Goal: Check status: Check status

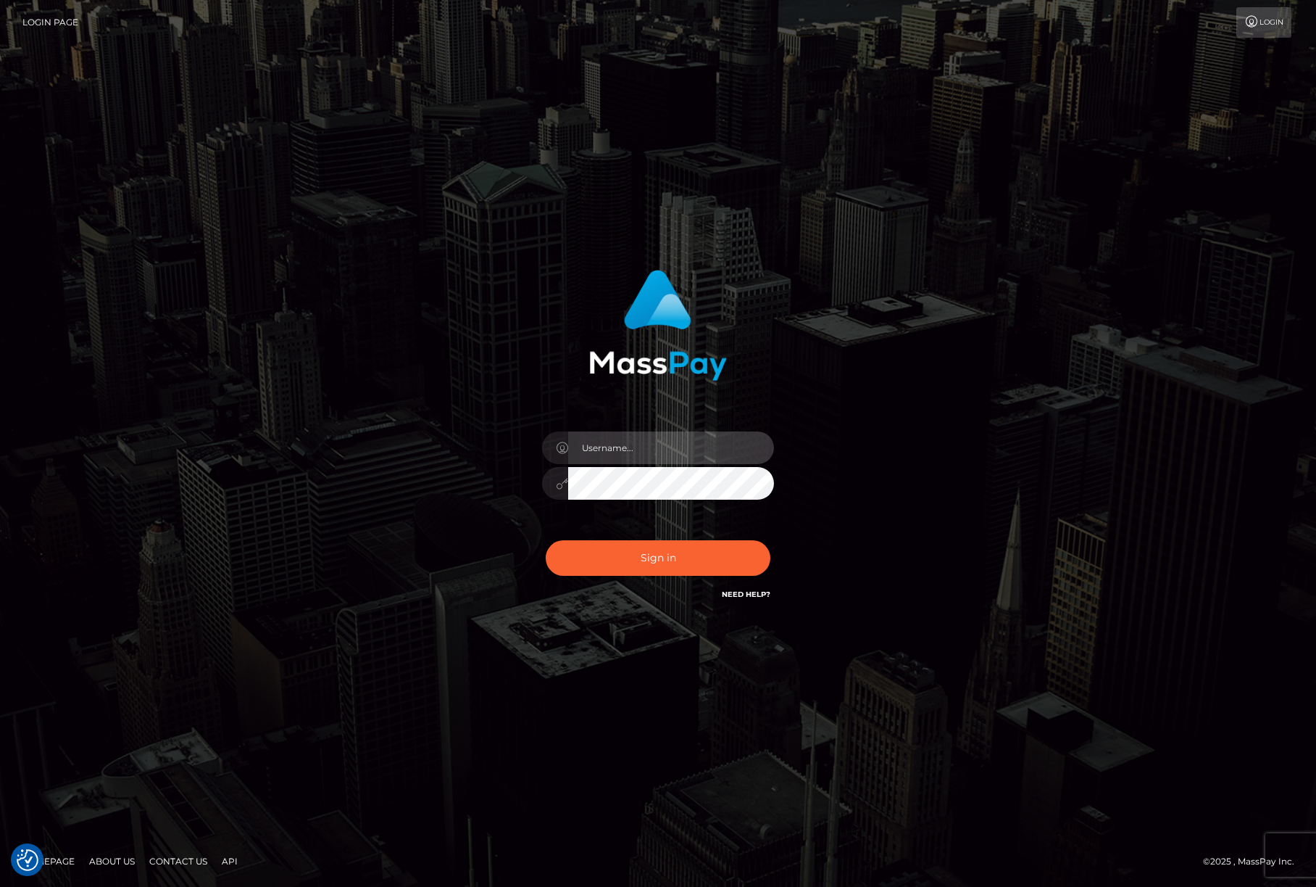
type input "efrain.ievpro"
click at [655, 429] on div "efrain.ievpro" at bounding box center [658, 475] width 254 height 111
click at [661, 448] on input "efrain.ievpro" at bounding box center [671, 447] width 206 height 33
click at [681, 552] on button "Sign in" at bounding box center [658, 558] width 225 height 36
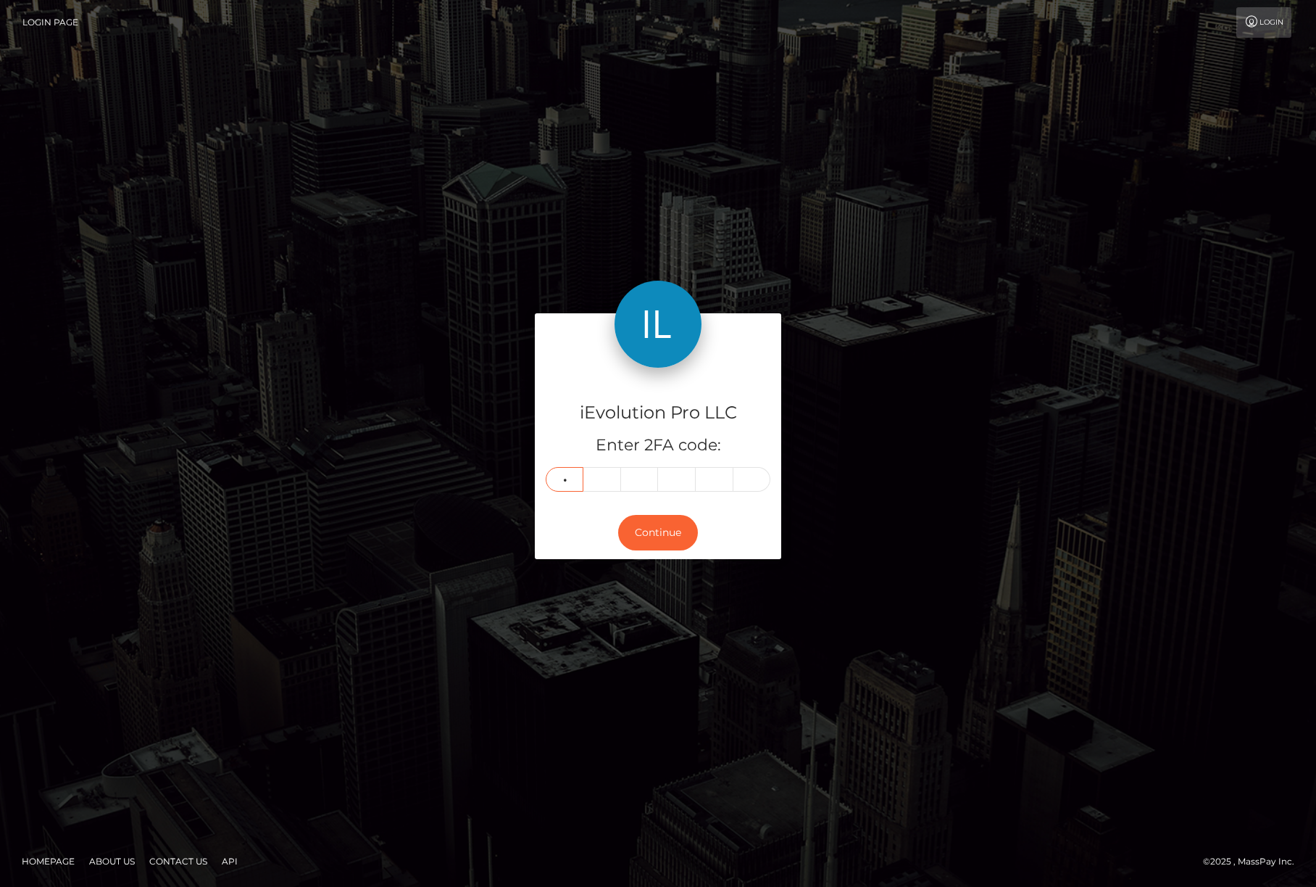
type input "9"
type input "4"
type input "1"
type input "3"
type input "2"
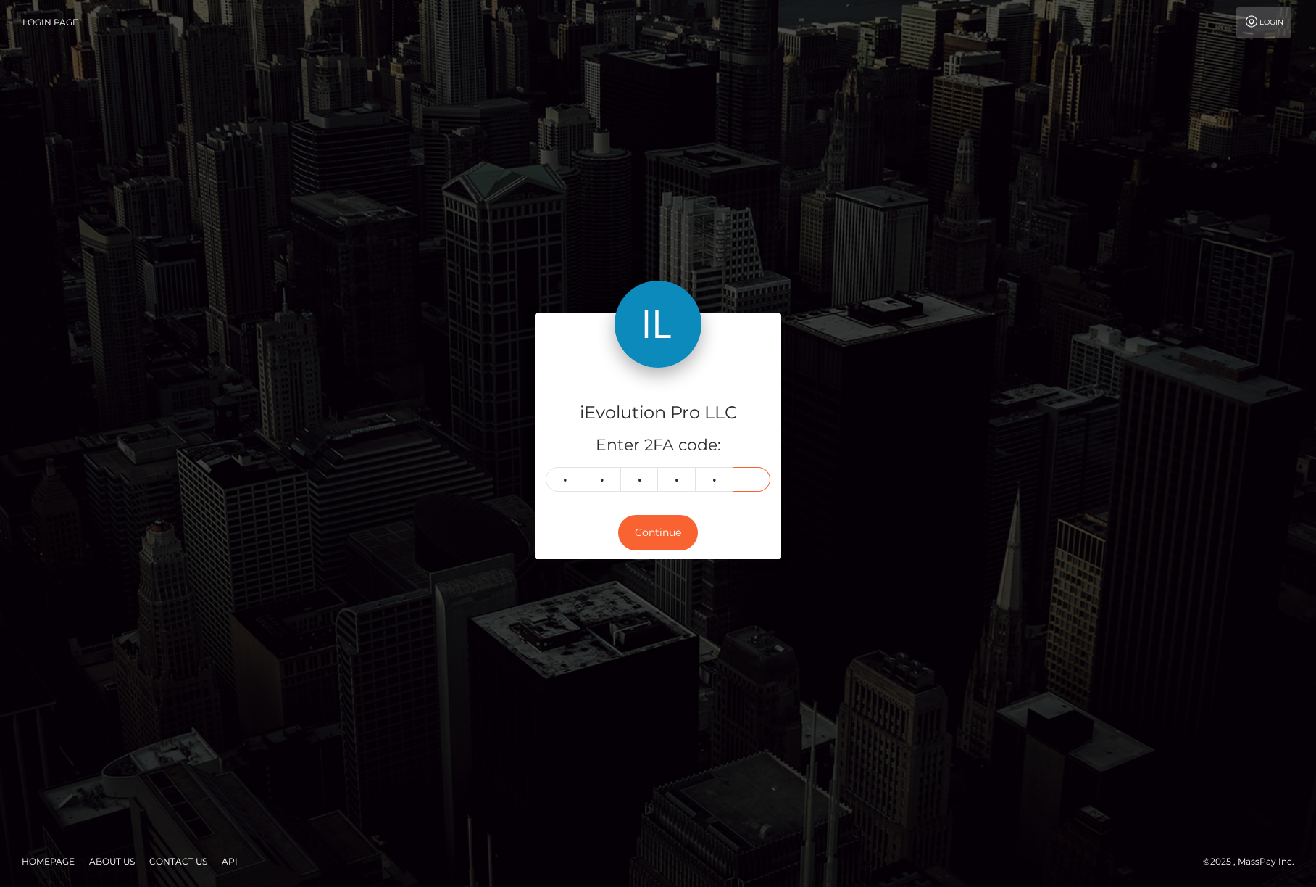
type input "4"
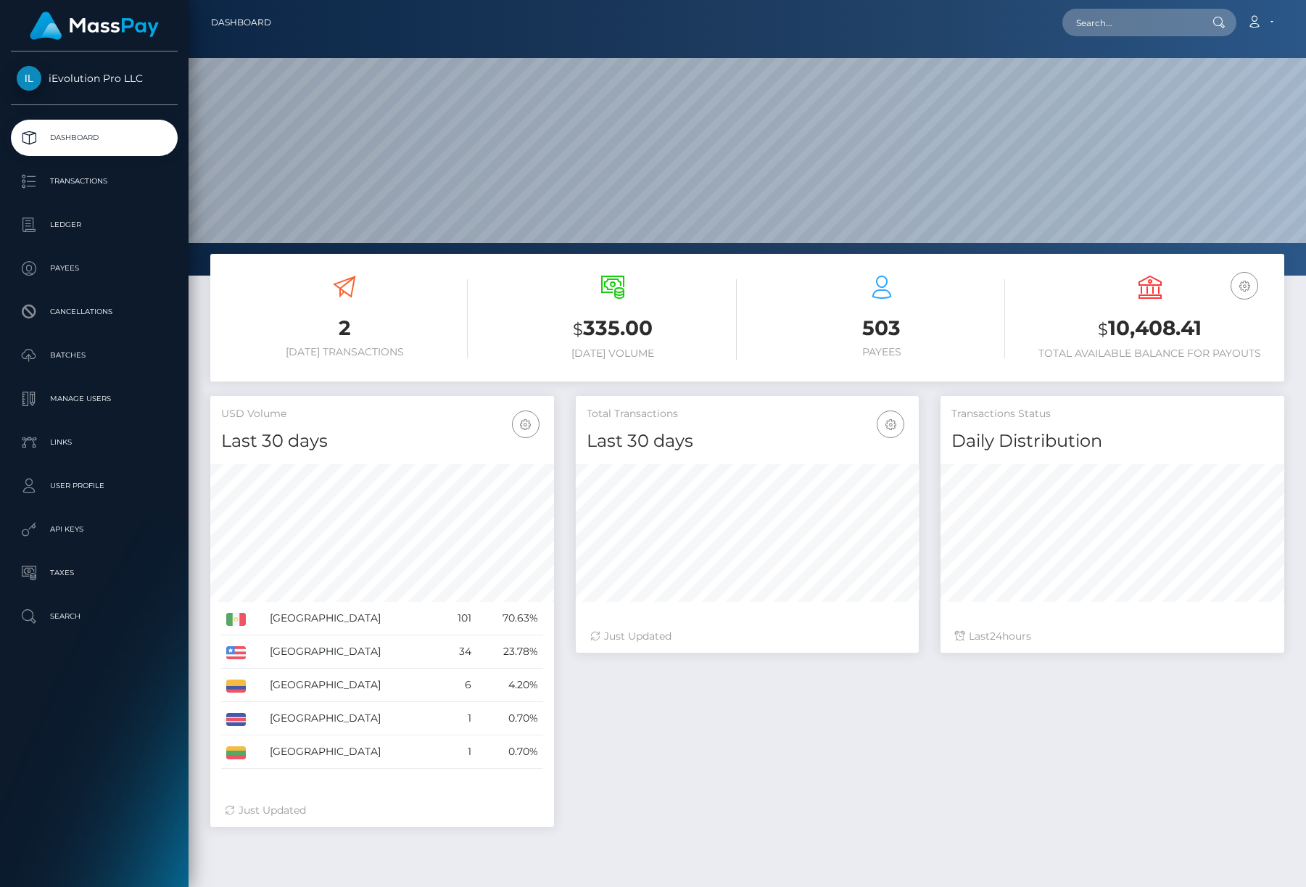
scroll to position [257, 343]
click at [129, 228] on p "Ledger" at bounding box center [94, 225] width 155 height 22
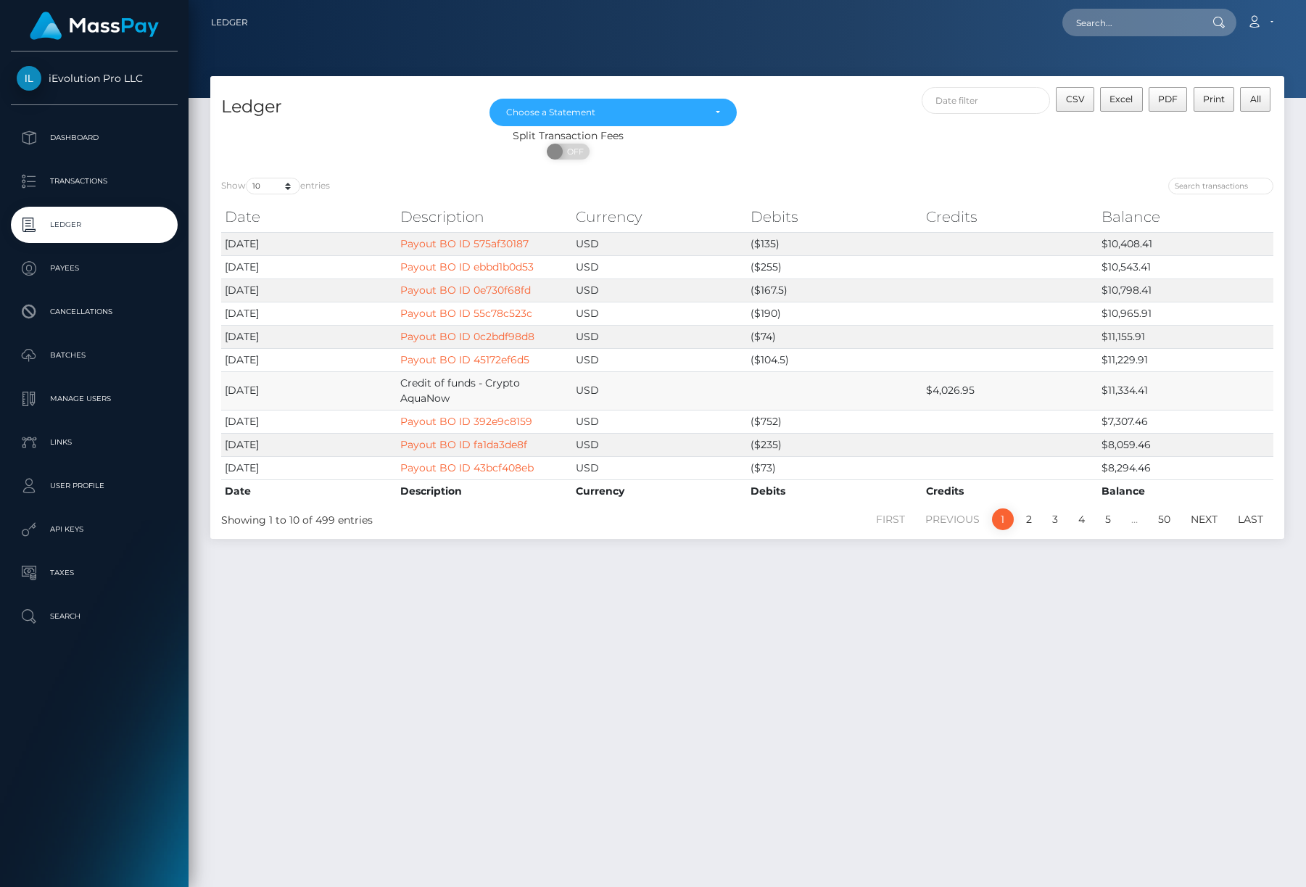
drag, startPoint x: 475, startPoint y: 395, endPoint x: 387, endPoint y: 386, distance: 88.2
click at [387, 386] on tr "2025-10-02 Credit of funds - Crypto AquaNow USD $4,026.95 $11,334.41" at bounding box center [747, 390] width 1052 height 38
drag, startPoint x: 393, startPoint y: 384, endPoint x: 488, endPoint y: 399, distance: 96.2
click at [488, 399] on tr "2025-10-02 Credit of funds - Crypto AquaNow USD $4,026.95 $11,334.41" at bounding box center [747, 390] width 1052 height 38
drag, startPoint x: 489, startPoint y: 400, endPoint x: 518, endPoint y: 403, distance: 28.4
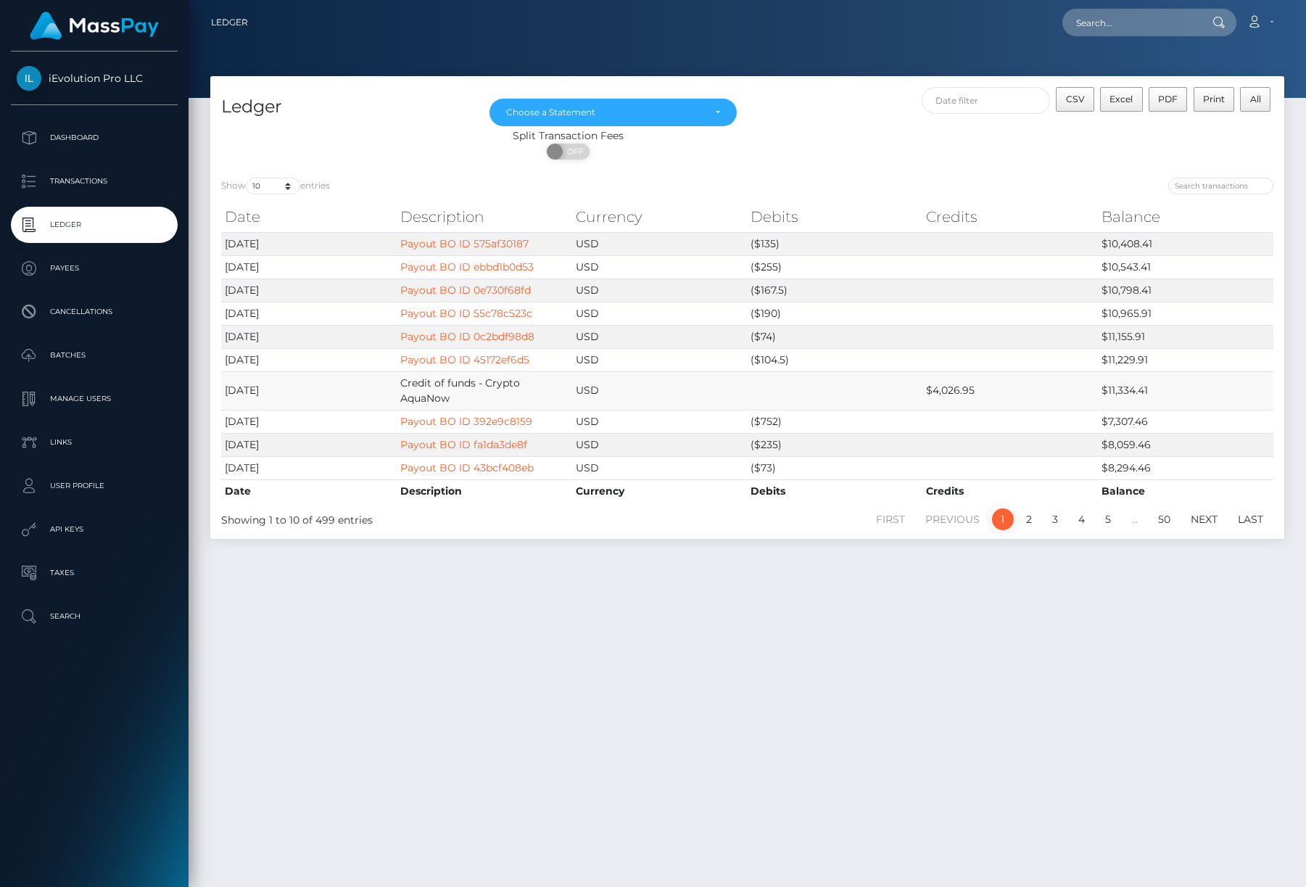
click at [518, 403] on td "Credit of funds - Crypto AquaNow" at bounding box center [484, 390] width 175 height 38
drag, startPoint x: 486, startPoint y: 383, endPoint x: 490, endPoint y: 392, distance: 10.1
click at [490, 392] on td "Credit of funds - Crypto AquaNow" at bounding box center [484, 390] width 175 height 38
copy td "Crypto AquaNow"
click at [969, 394] on td "$4,026.95" at bounding box center [1009, 390] width 175 height 38
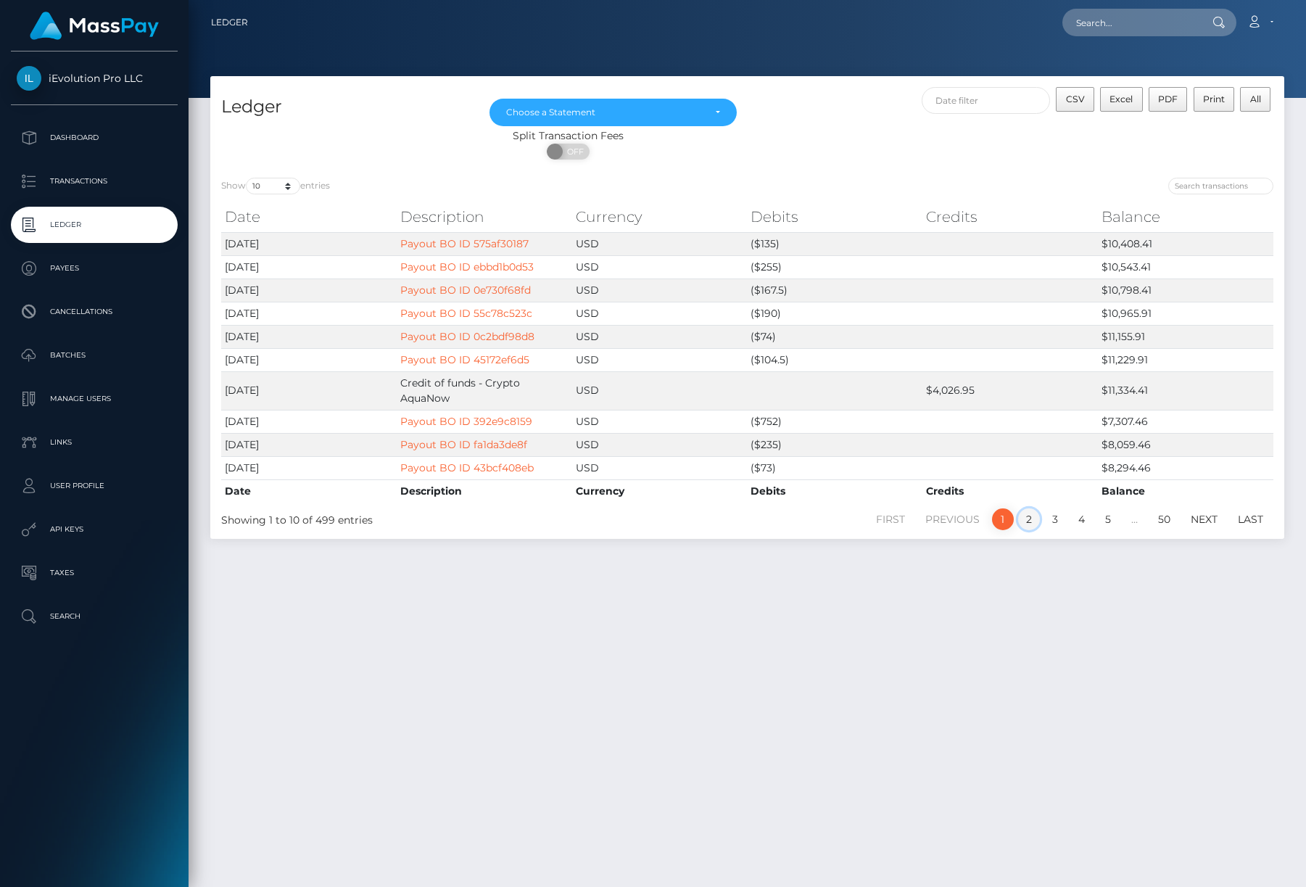
click at [1029, 523] on link "2" at bounding box center [1029, 519] width 22 height 22
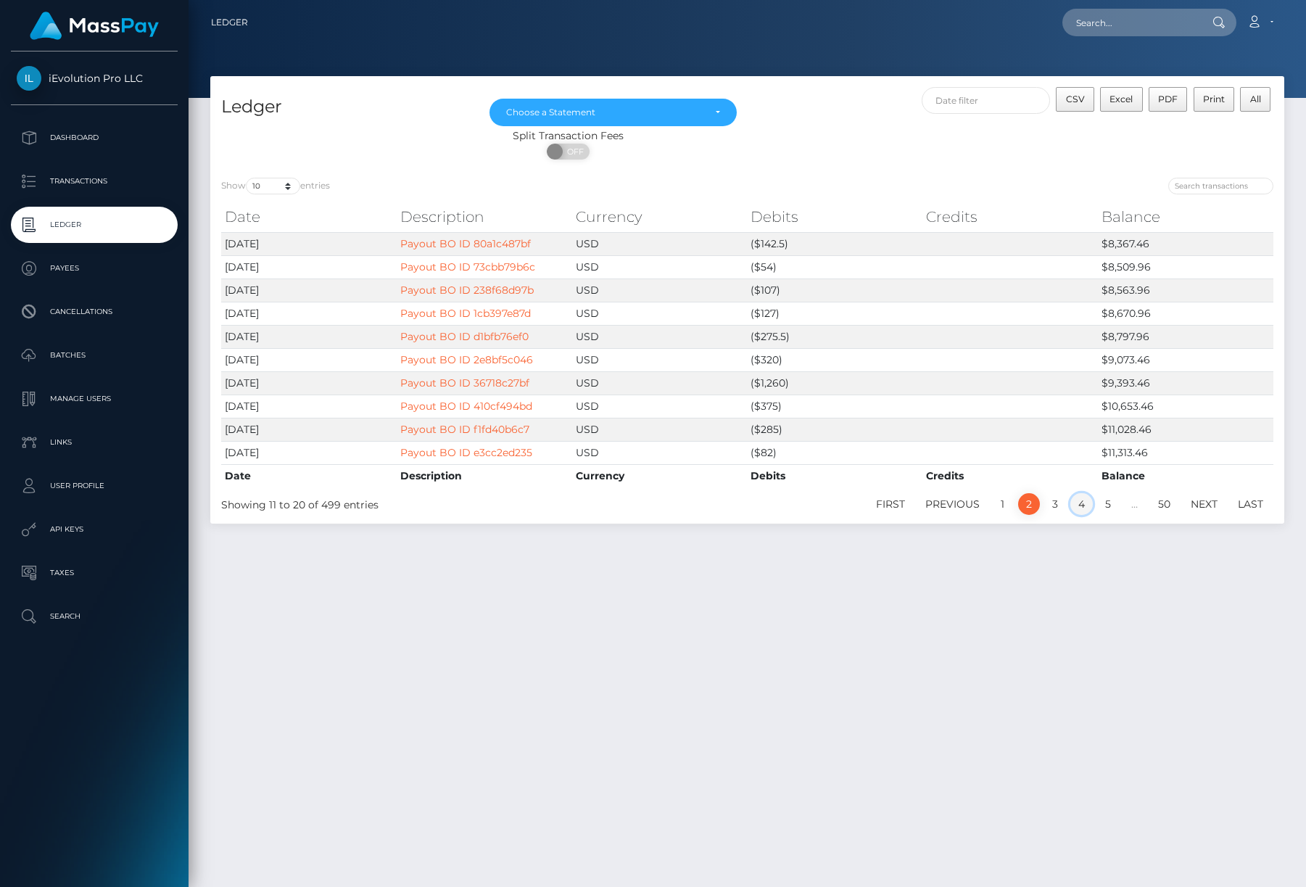
click at [1071, 505] on link "4" at bounding box center [1081, 504] width 22 height 22
click at [1056, 507] on link "3" at bounding box center [1055, 504] width 22 height 22
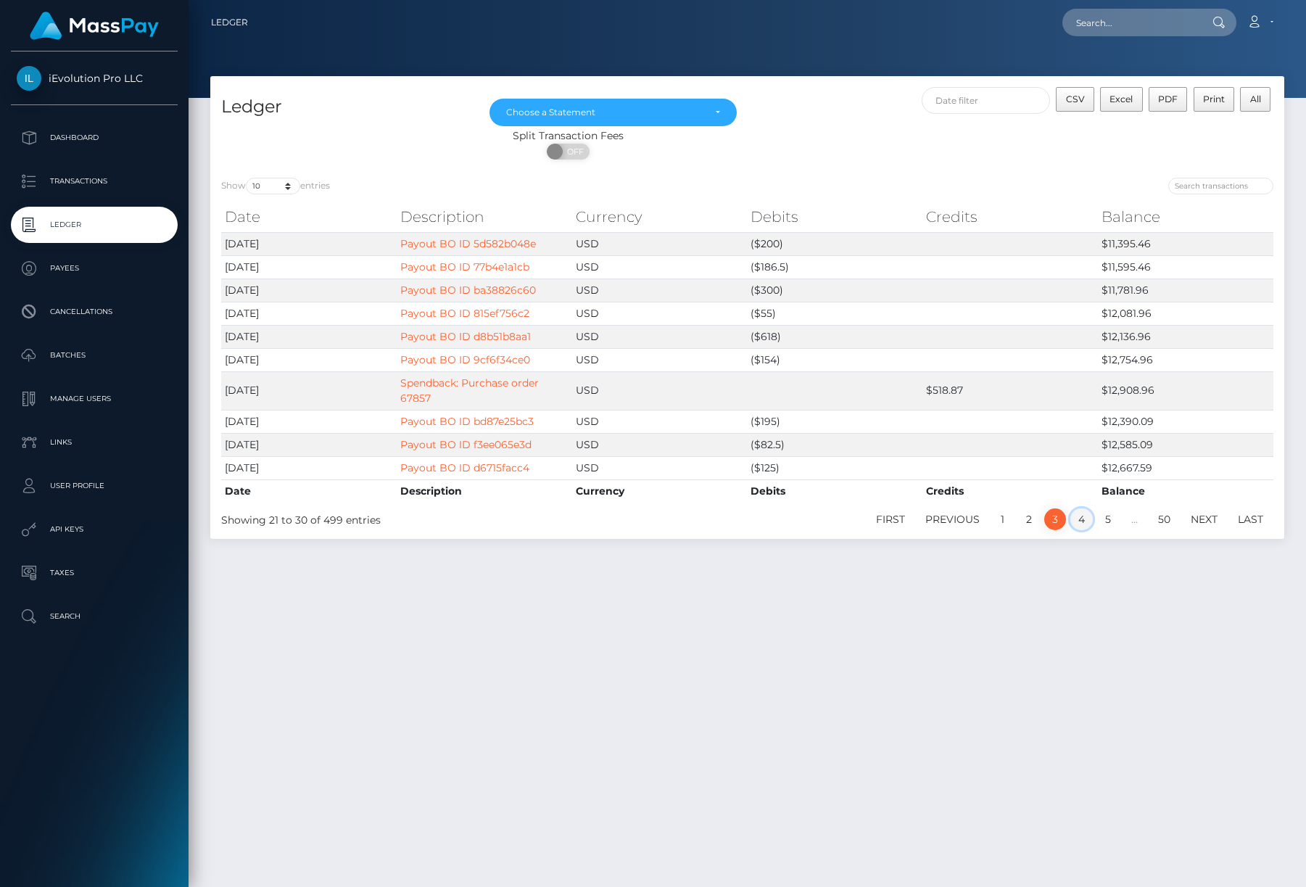
click at [1088, 518] on link "4" at bounding box center [1081, 519] width 22 height 22
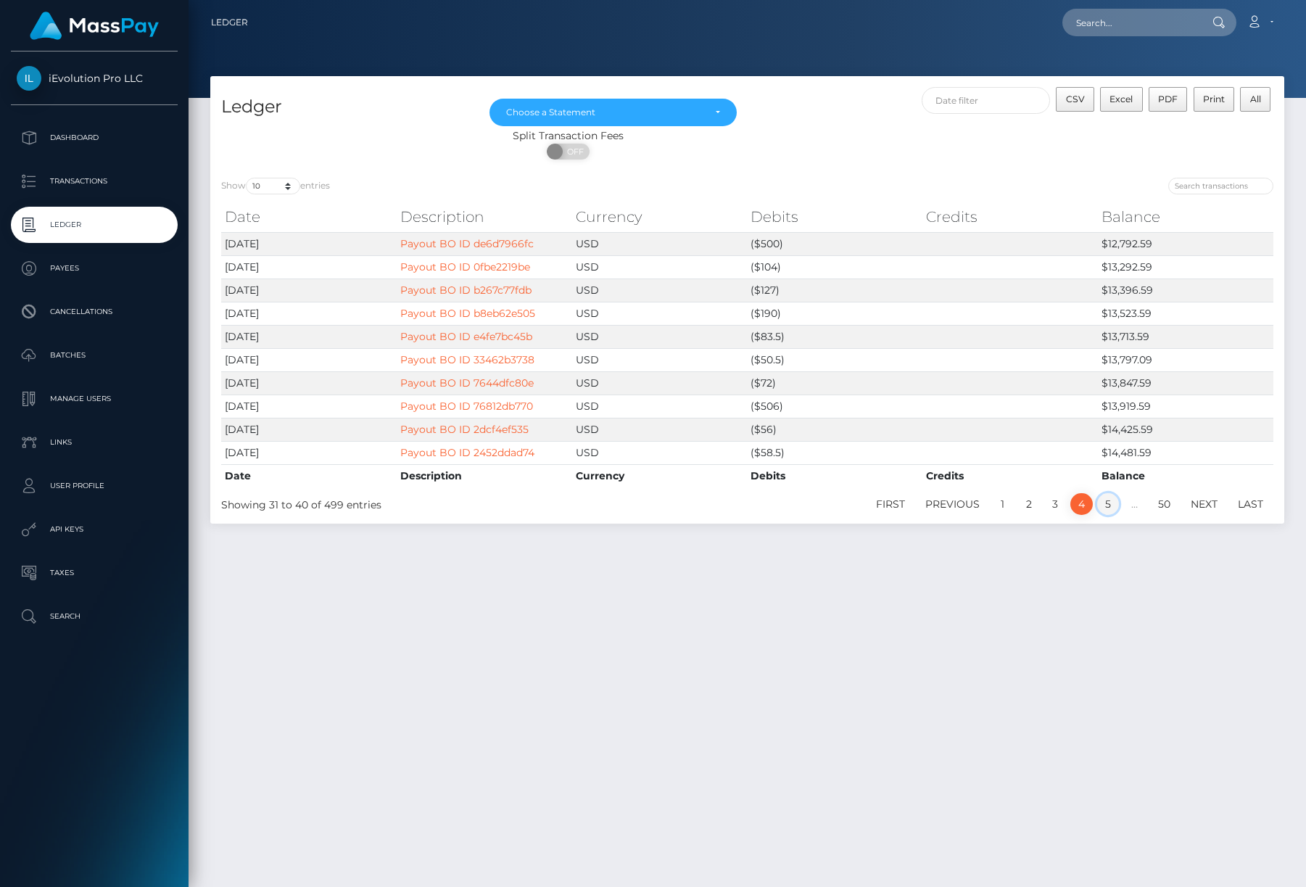
click at [1105, 510] on link "5" at bounding box center [1108, 504] width 22 height 22
click at [144, 141] on p "Dashboard" at bounding box center [94, 138] width 155 height 22
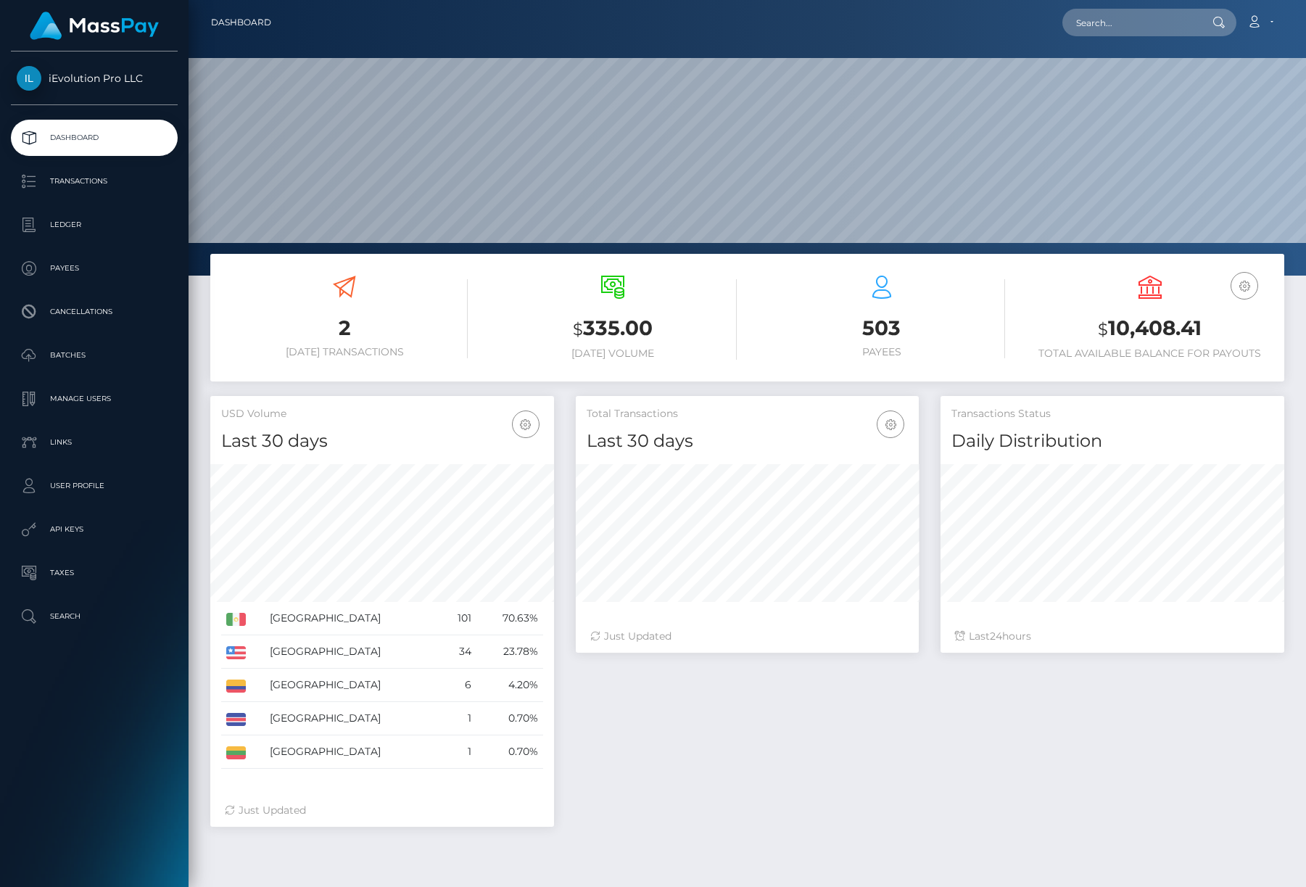
scroll to position [257, 343]
click at [73, 183] on p "Transactions" at bounding box center [94, 181] width 155 height 22
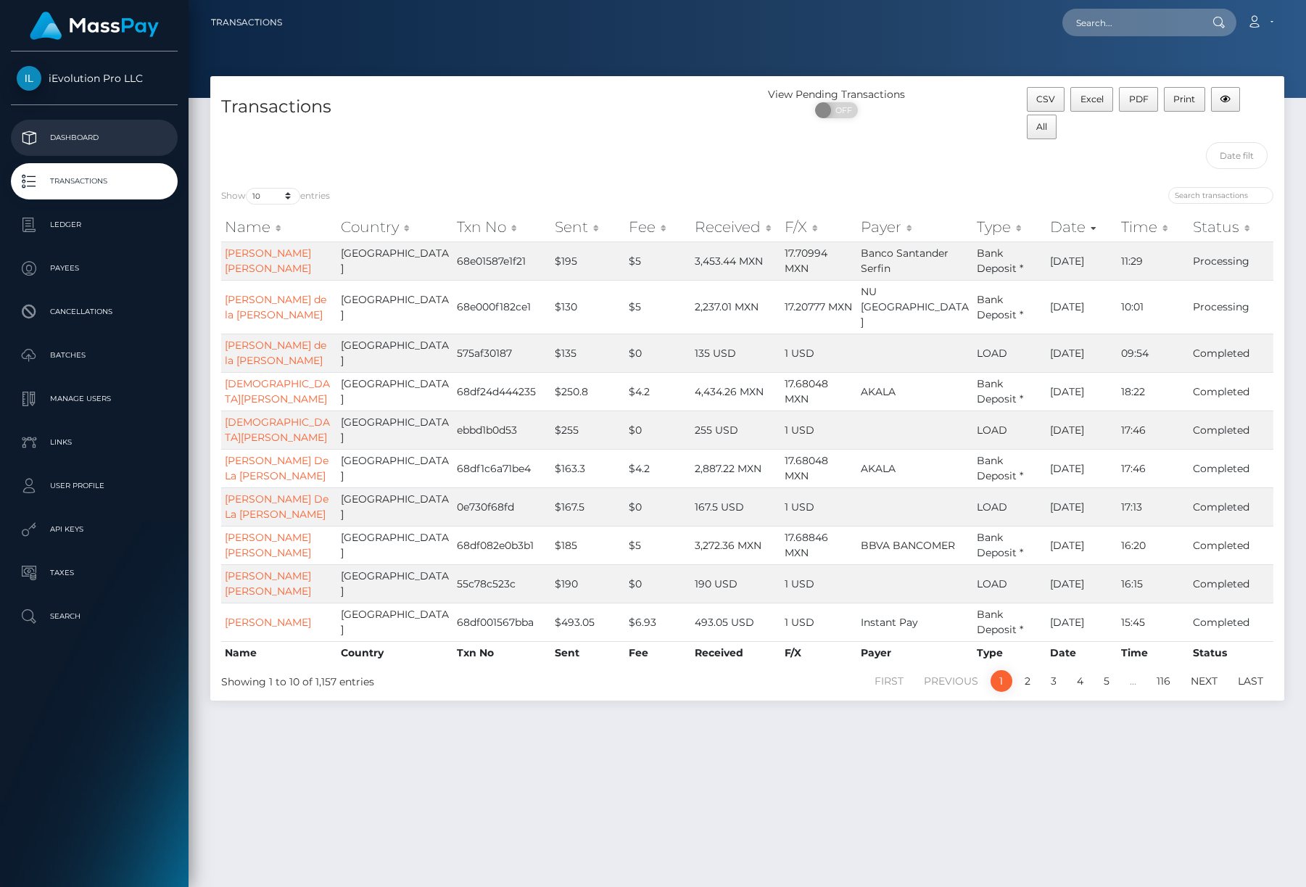
click at [78, 135] on p "Dashboard" at bounding box center [94, 138] width 155 height 22
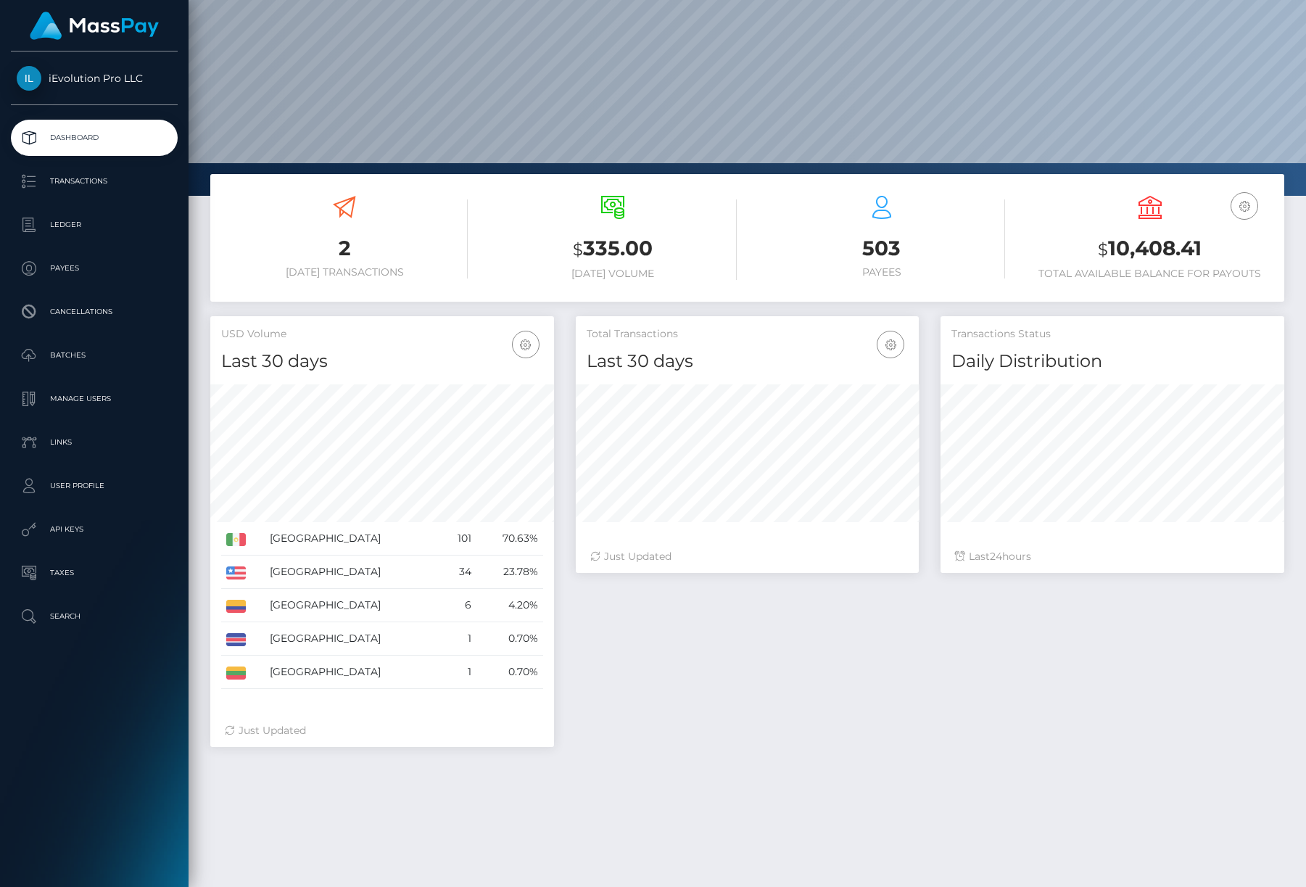
scroll to position [257, 343]
drag, startPoint x: 286, startPoint y: 602, endPoint x: 499, endPoint y: 692, distance: 232.0
click at [497, 694] on div "Mexico 101 70.63% United States Colombia Costa Rica" at bounding box center [382, 609] width 322 height 174
click at [501, 692] on div "Mexico 101 70.63% United States Colombia Costa Rica" at bounding box center [382, 609] width 322 height 174
click at [88, 163] on link "Transactions" at bounding box center [94, 181] width 167 height 36
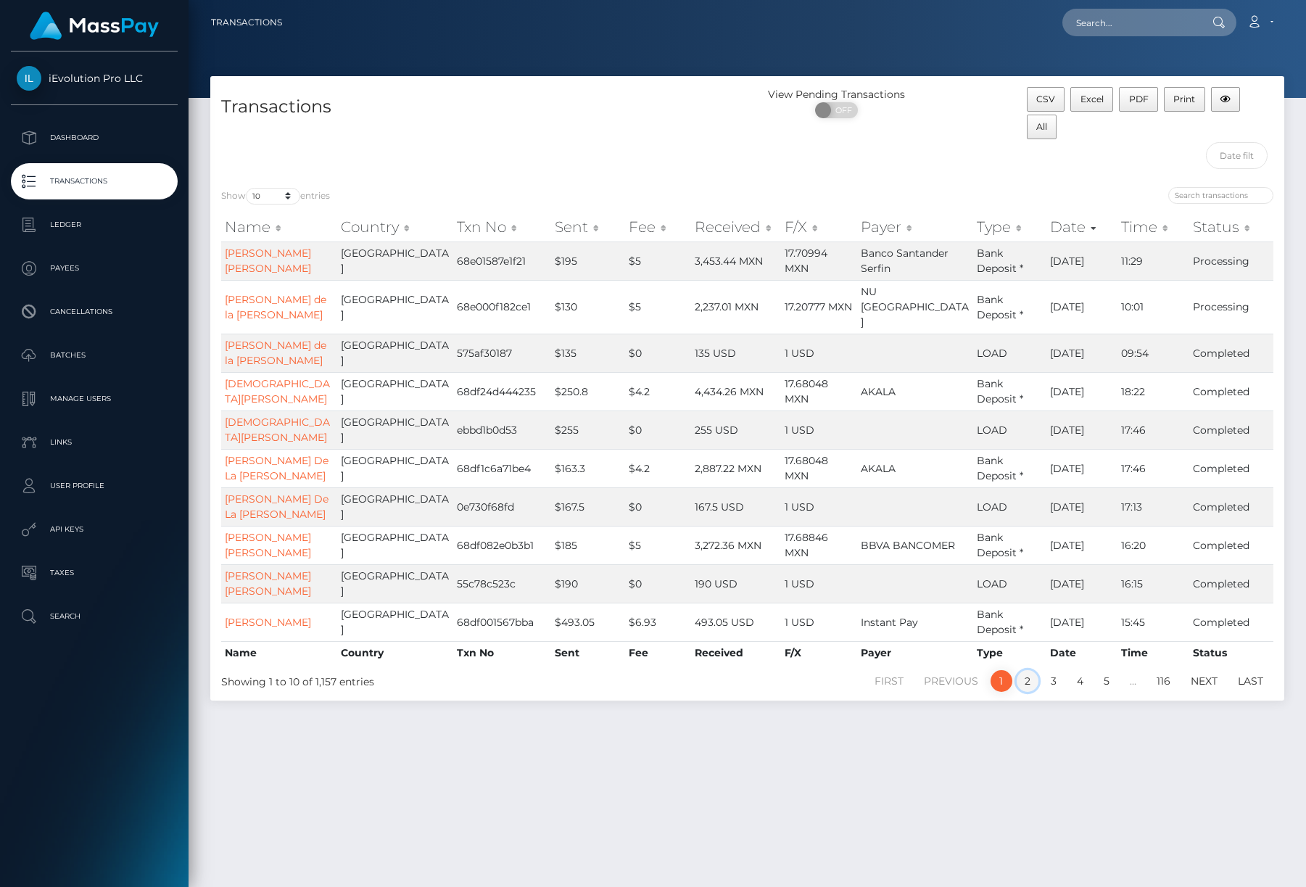
click at [1033, 692] on link "2" at bounding box center [1027, 681] width 22 height 22
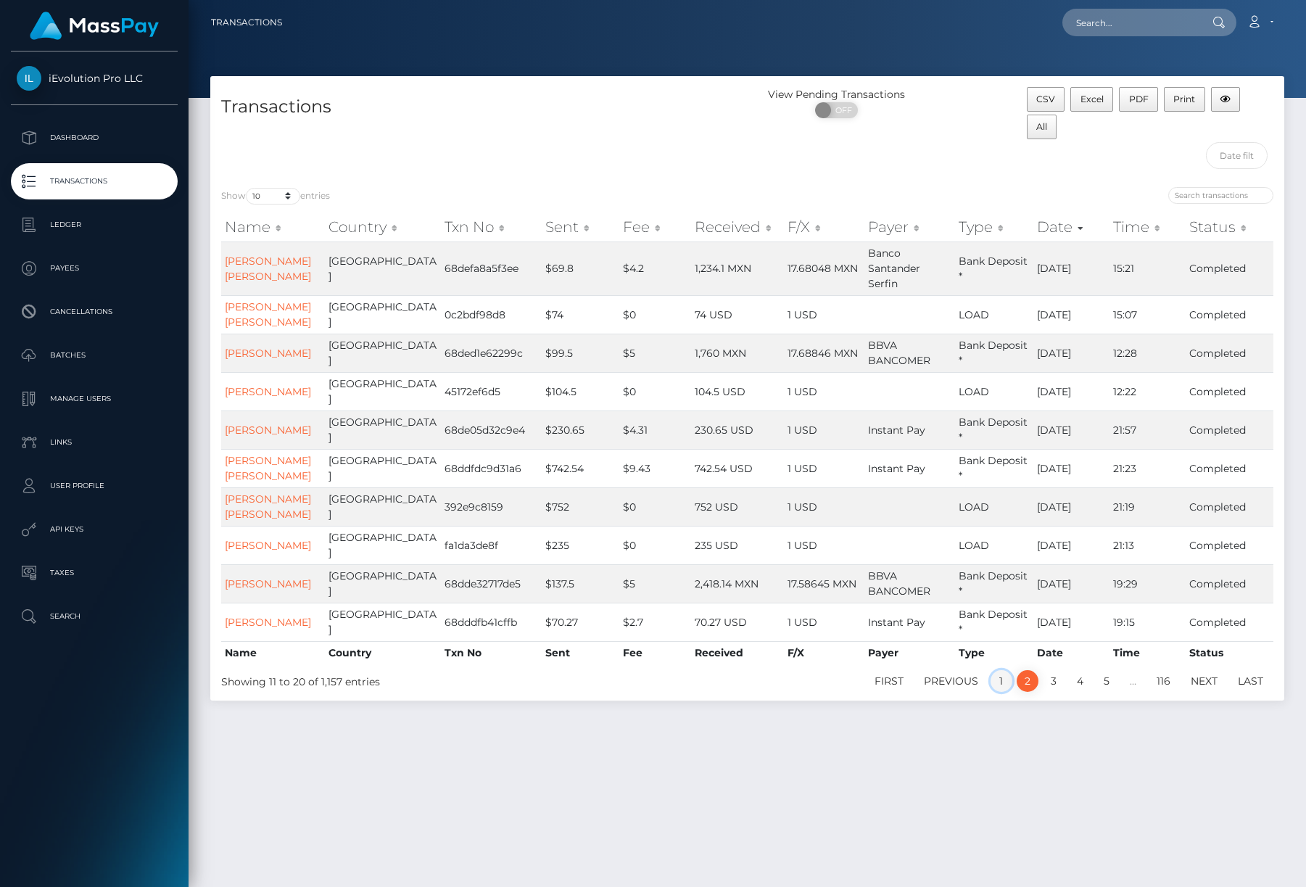
click at [1008, 692] on link "1" at bounding box center [1001, 681] width 22 height 22
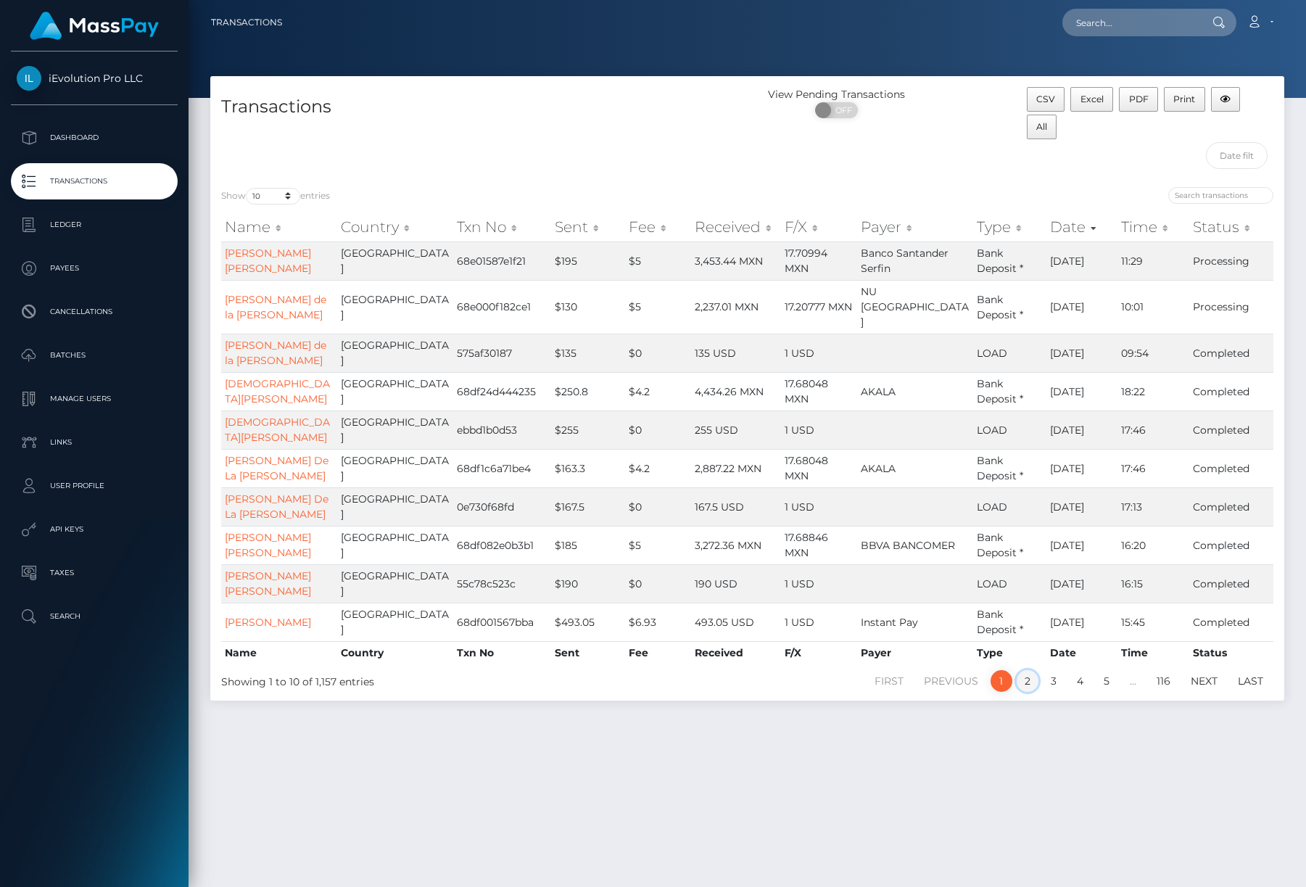
click at [1032, 692] on link "2" at bounding box center [1027, 681] width 22 height 22
